Goal: Task Accomplishment & Management: Use online tool/utility

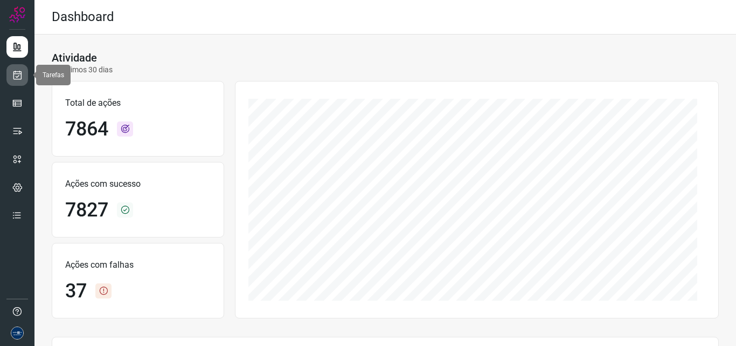
click at [16, 71] on icon at bounding box center [17, 75] width 11 height 11
click at [29, 75] on div at bounding box center [17, 173] width 34 height 346
click at [21, 77] on icon at bounding box center [17, 75] width 11 height 11
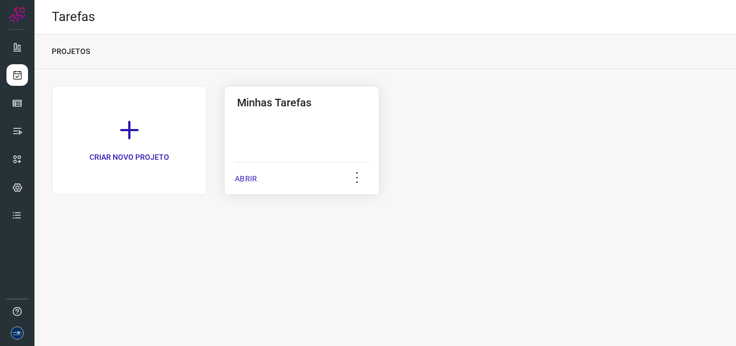
click at [240, 172] on div "ABRIR" at bounding box center [302, 175] width 134 height 27
click at [237, 178] on p "ABRIR" at bounding box center [246, 178] width 22 height 11
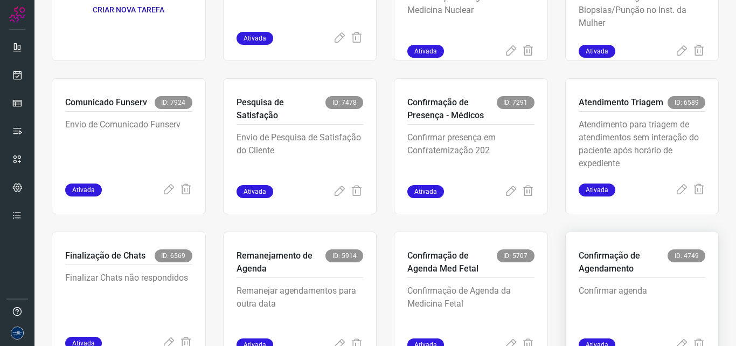
scroll to position [209, 0]
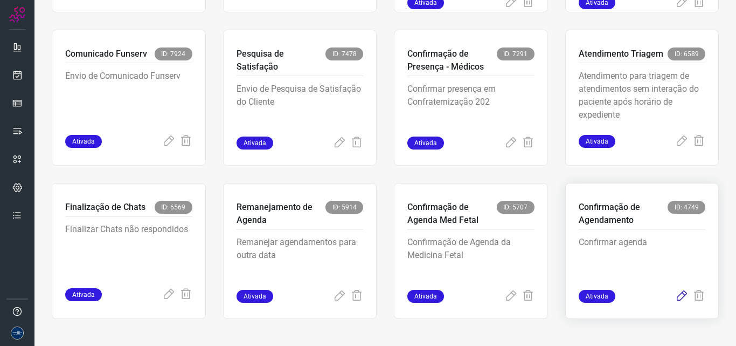
click at [675, 293] on icon at bounding box center [681, 295] width 13 height 13
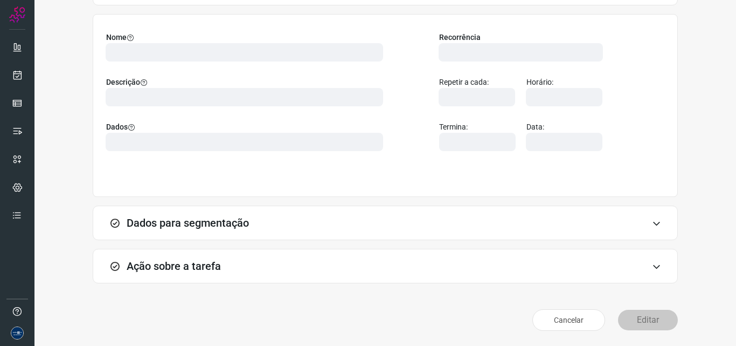
scroll to position [75, 0]
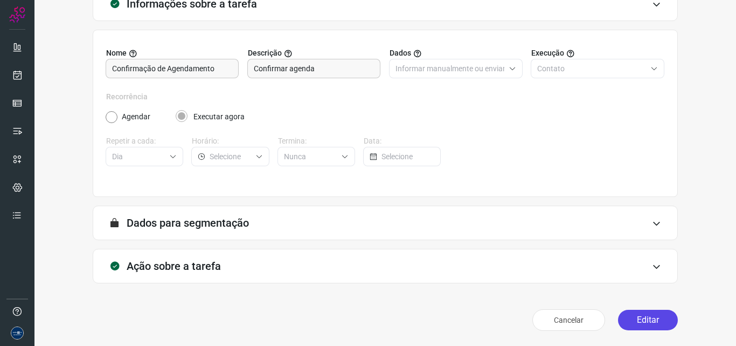
click at [651, 319] on button "Editar" at bounding box center [648, 319] width 60 height 20
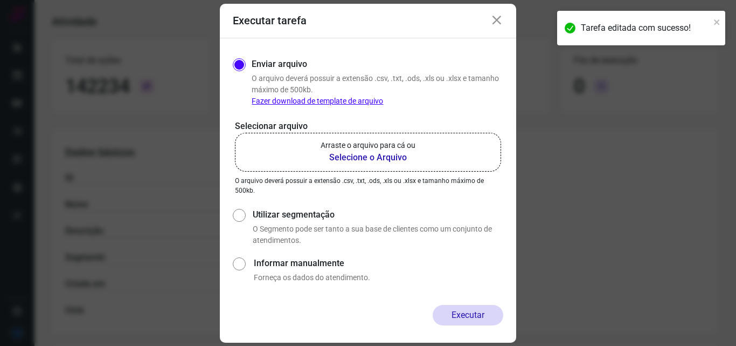
click at [428, 156] on label "Arraste o arquivo para cá ou Selecione o Arquivo" at bounding box center [368, 152] width 266 height 39
click at [0, 0] on input "Arraste o arquivo para cá ou Selecione o Arquivo" at bounding box center [0, 0] width 0 height 0
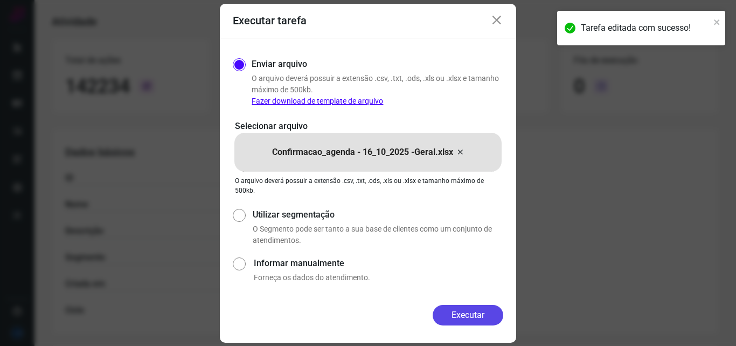
click at [482, 320] on button "Executar" at bounding box center [468, 315] width 71 height 20
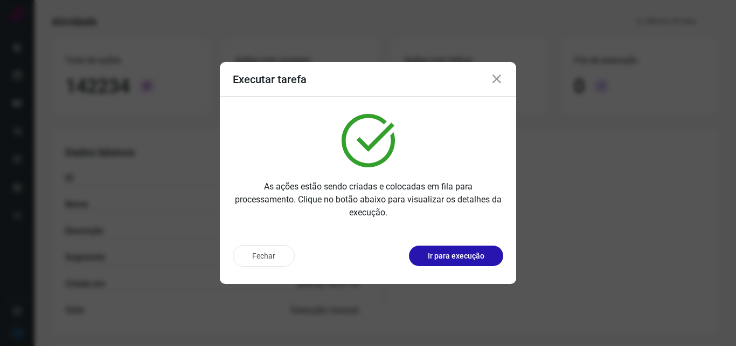
click at [495, 78] on icon at bounding box center [497, 79] width 13 height 13
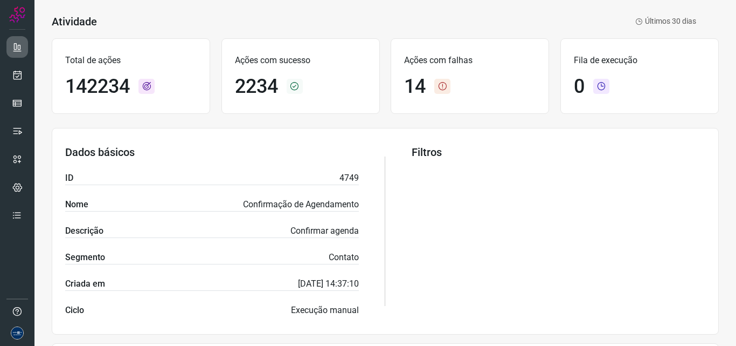
click at [15, 52] on link at bounding box center [17, 47] width 22 height 22
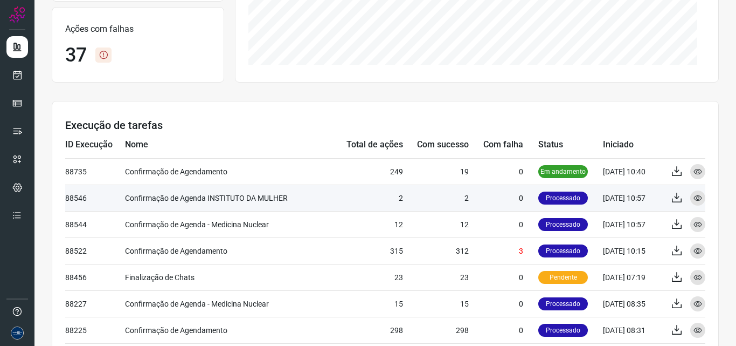
scroll to position [237, 0]
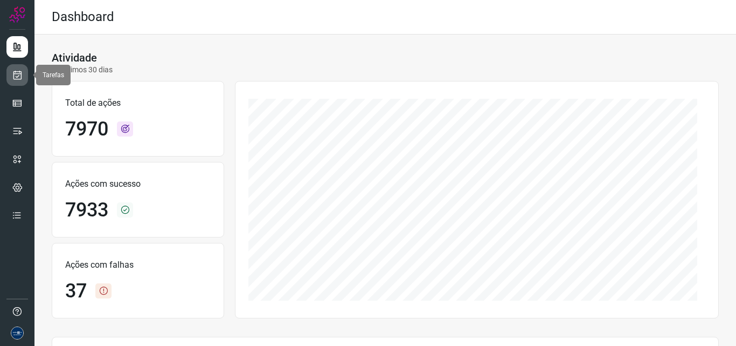
click at [18, 75] on icon at bounding box center [17, 75] width 11 height 11
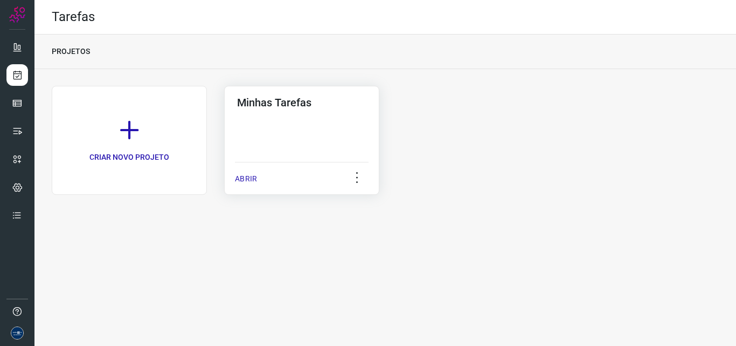
click at [250, 174] on p "ABRIR" at bounding box center [246, 178] width 22 height 11
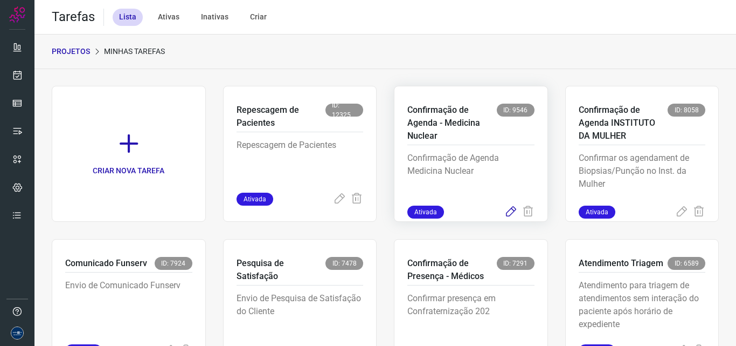
click at [505, 208] on icon at bounding box center [511, 211] width 13 height 13
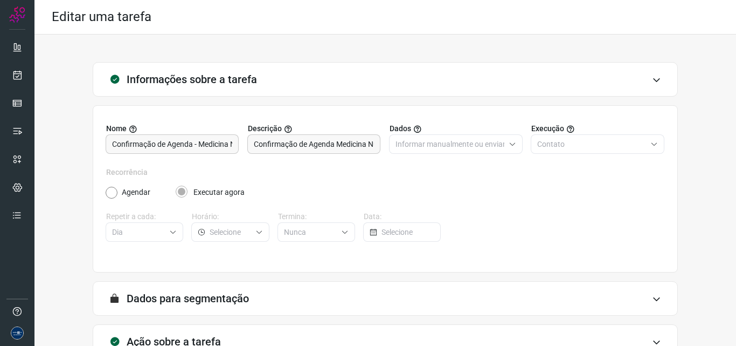
scroll to position [75, 0]
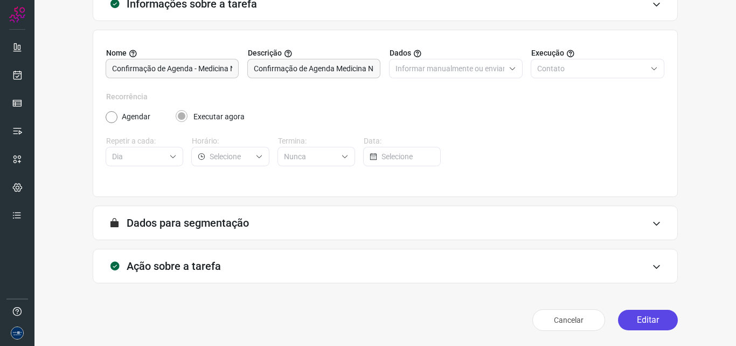
click at [643, 318] on button "Editar" at bounding box center [648, 319] width 60 height 20
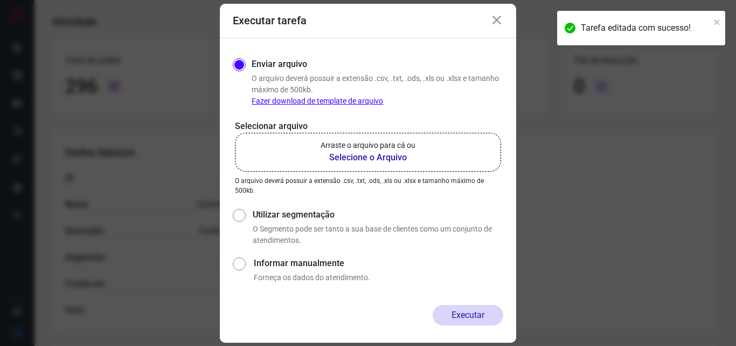
click at [493, 21] on icon at bounding box center [497, 20] width 13 height 13
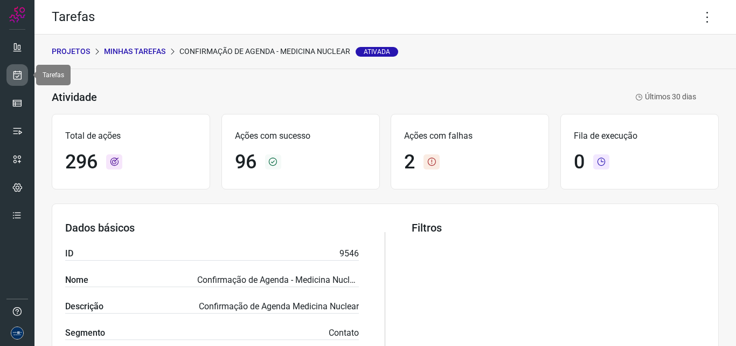
click at [22, 75] on icon at bounding box center [17, 75] width 11 height 11
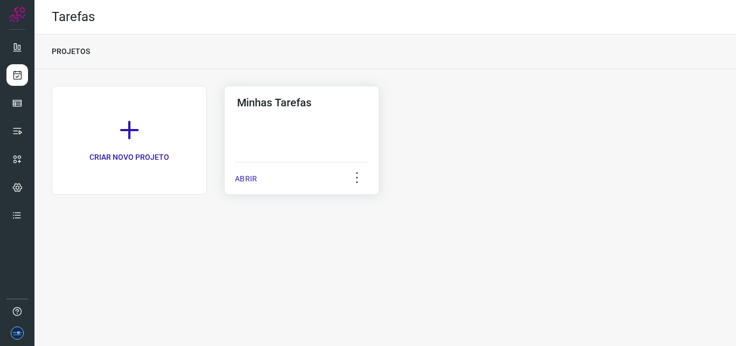
click at [239, 181] on p "ABRIR" at bounding box center [246, 178] width 22 height 11
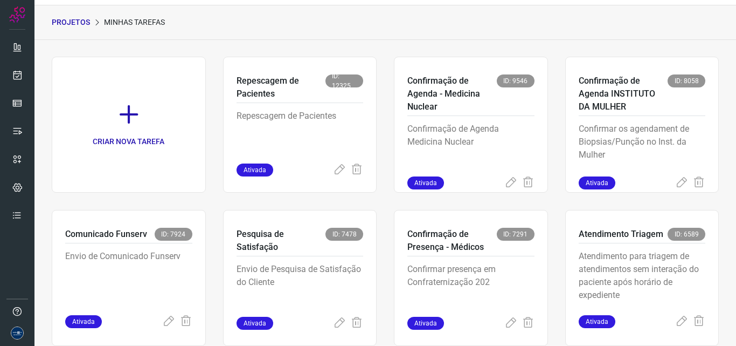
scroll to position [54, 0]
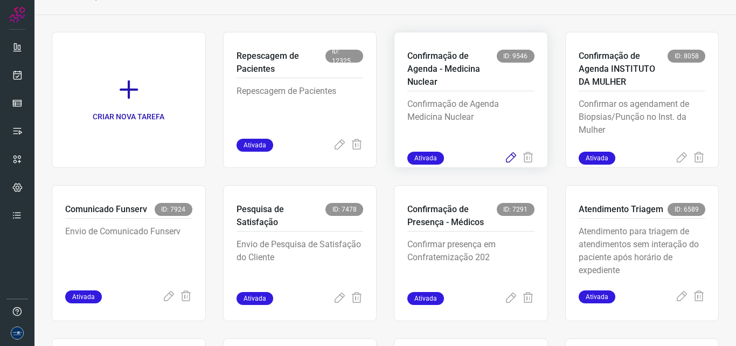
click at [505, 151] on icon at bounding box center [511, 157] width 13 height 13
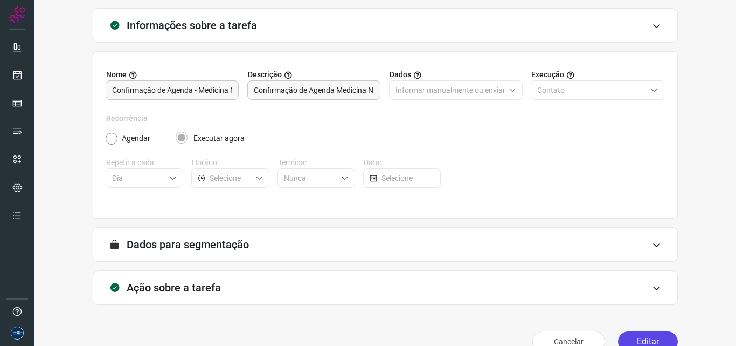
click at [647, 335] on button "Editar" at bounding box center [648, 341] width 60 height 20
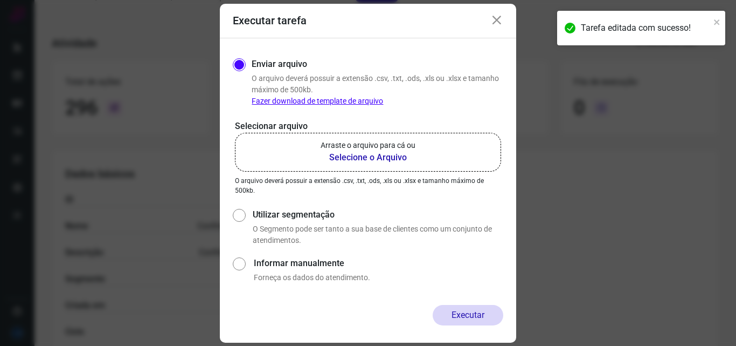
click at [415, 146] on p "Arraste o arquivo para cá ou" at bounding box center [368, 145] width 95 height 11
click at [0, 0] on input "Arraste o arquivo para cá ou Selecione o Arquivo" at bounding box center [0, 0] width 0 height 0
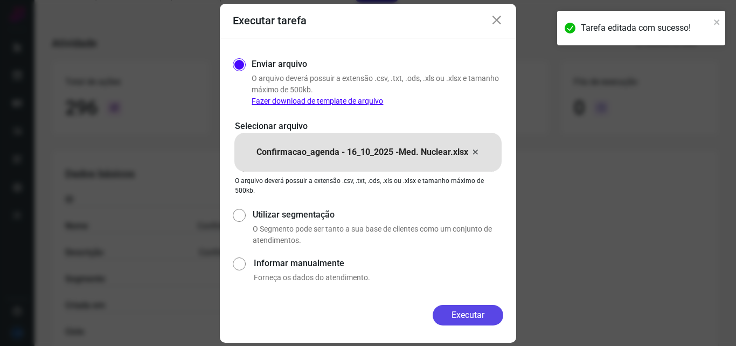
click at [479, 313] on button "Executar" at bounding box center [468, 315] width 71 height 20
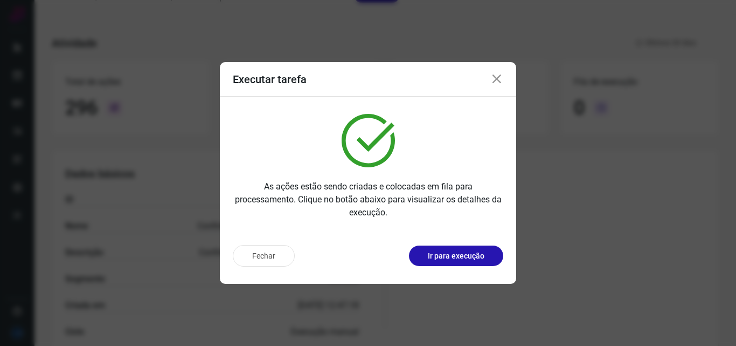
click at [502, 82] on icon at bounding box center [497, 79] width 13 height 13
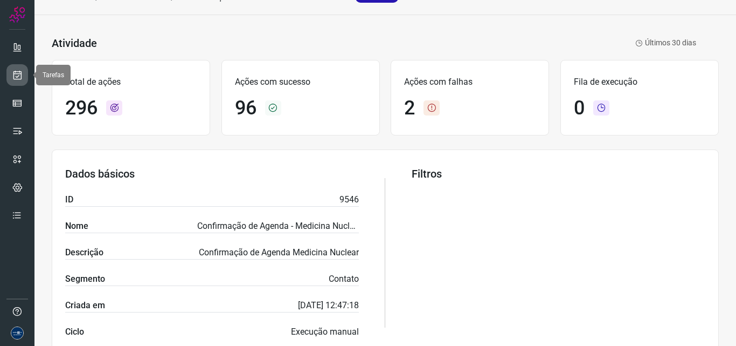
click at [27, 75] on link at bounding box center [17, 75] width 22 height 22
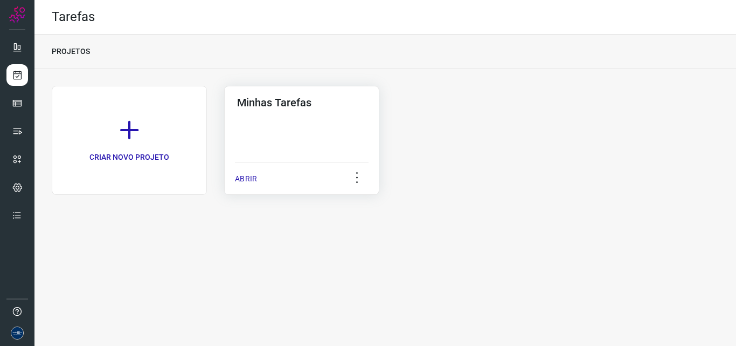
click at [239, 181] on p "ABRIR" at bounding box center [246, 178] width 22 height 11
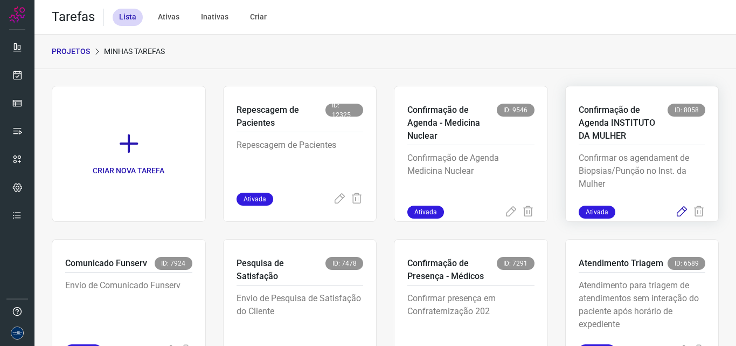
click at [675, 217] on icon at bounding box center [681, 211] width 13 height 13
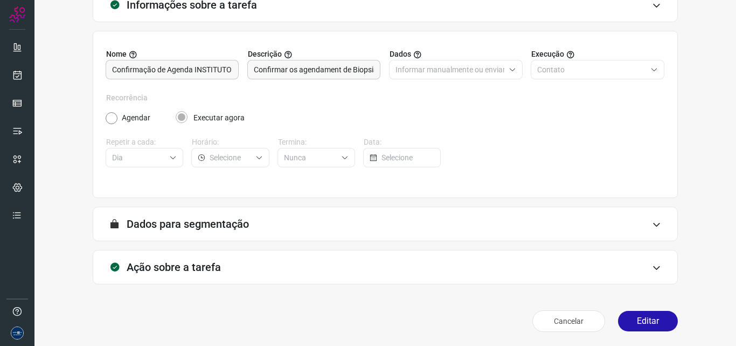
scroll to position [75, 0]
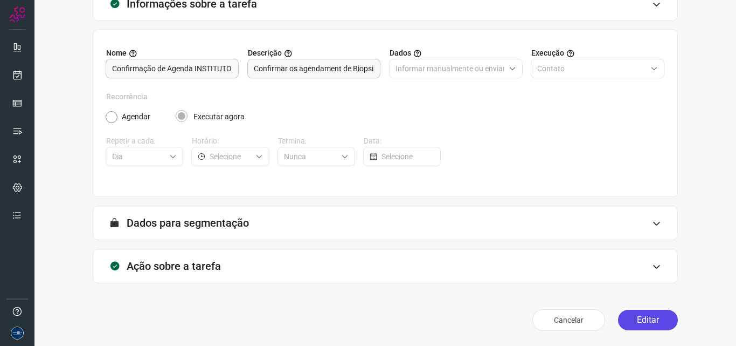
click at [637, 313] on button "Editar" at bounding box center [648, 319] width 60 height 20
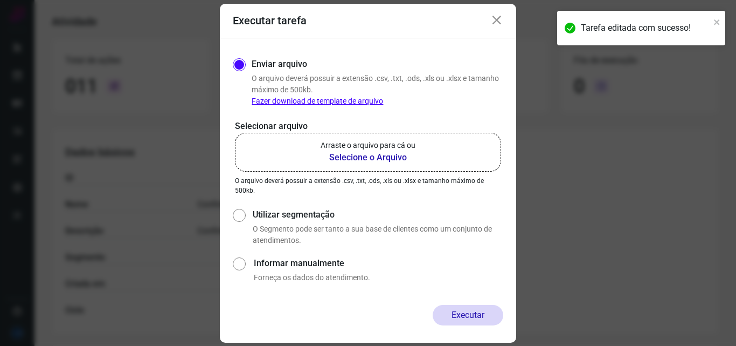
click at [402, 153] on b "Selecione o Arquivo" at bounding box center [368, 157] width 95 height 13
click at [0, 0] on input "Arraste o arquivo para cá ou Selecione o Arquivo" at bounding box center [0, 0] width 0 height 0
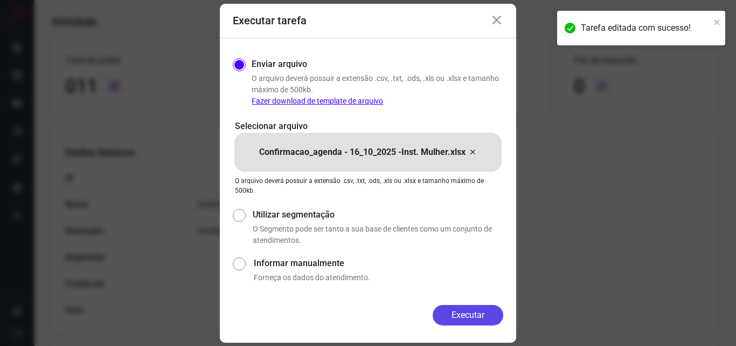
click at [493, 318] on button "Executar" at bounding box center [468, 315] width 71 height 20
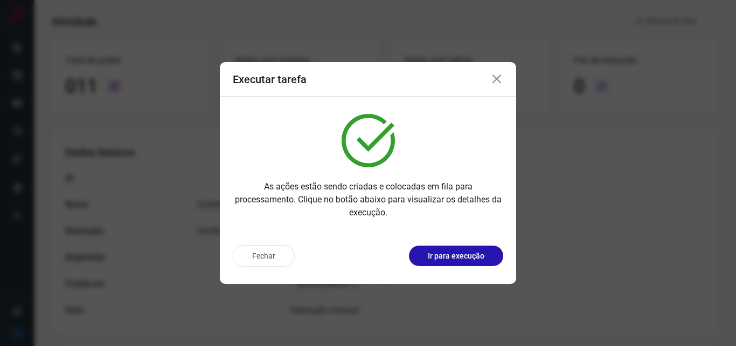
click at [504, 75] on div "Executar tarefa" at bounding box center [368, 79] width 296 height 34
click at [503, 78] on div "Executar tarefa" at bounding box center [368, 79] width 296 height 34
drag, startPoint x: 502, startPoint y: 78, endPoint x: 536, endPoint y: 65, distance: 35.8
click at [502, 78] on icon at bounding box center [497, 79] width 13 height 13
